Goal: Task Accomplishment & Management: Manage account settings

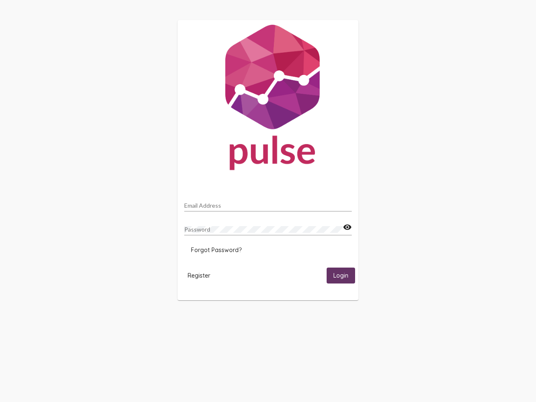
click at [268, 203] on input "Email Address" at bounding box center [267, 205] width 167 height 7
click at [347, 227] on mat-icon "visibility" at bounding box center [347, 227] width 9 height 10
click at [216, 250] on span "Forgot Password?" at bounding box center [216, 250] width 51 height 8
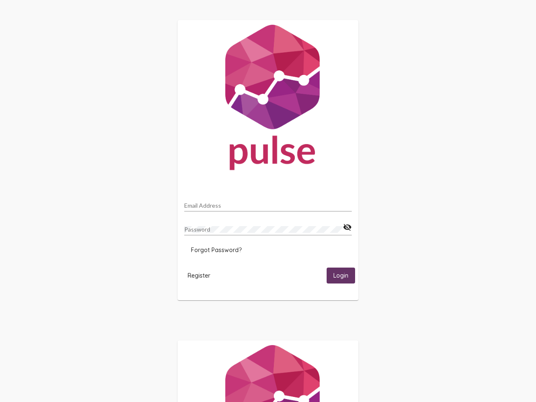
click at [199, 275] on html "Email Address Password visibility_off Forgot Password? Register Login" at bounding box center [268, 271] width 536 height 542
